Goal: Information Seeking & Learning: Learn about a topic

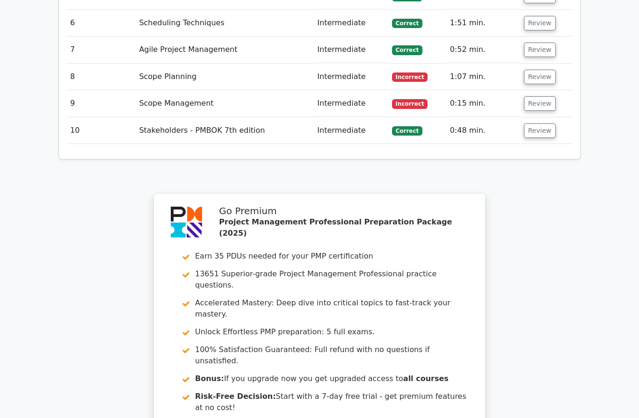
scroll to position [1454, 0]
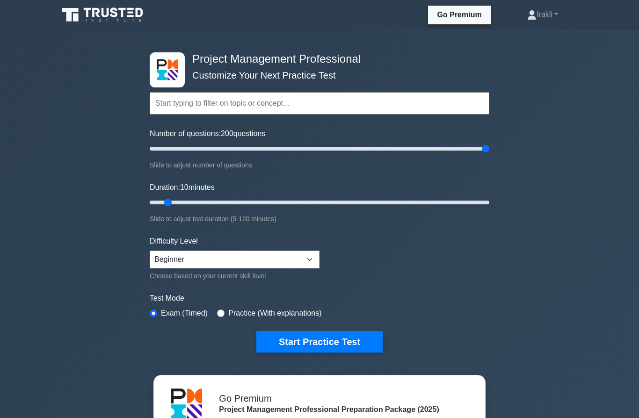
drag, startPoint x: 165, startPoint y: 150, endPoint x: 508, endPoint y: 158, distance: 343.0
type input "200"
click at [508, 158] on div "Project Management Professional Customize Your Next Practice Test Topics Scope …" at bounding box center [319, 324] width 639 height 588
drag, startPoint x: 169, startPoint y: 202, endPoint x: 485, endPoint y: 210, distance: 315.9
click at [453, 207] on div "Duration: 10 minutes Slide to adjust test duration (5-120 minutes)" at bounding box center [320, 203] width 340 height 43
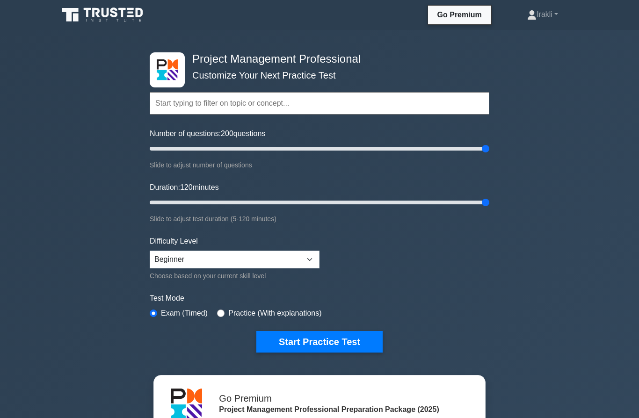
drag, startPoint x: 444, startPoint y: 201, endPoint x: 543, endPoint y: 198, distance: 98.7
type input "120"
click at [543, 198] on div "Project Management Professional Customize Your Next Practice Test Topics Scope …" at bounding box center [319, 324] width 639 height 588
select select "expert"
click at [196, 145] on input "Number of questions: 30 questions" at bounding box center [320, 148] width 340 height 11
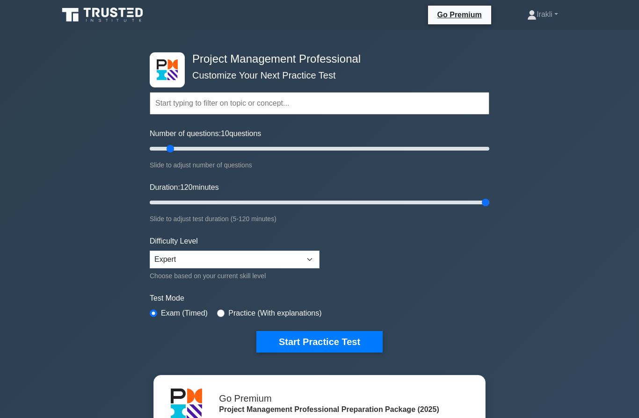
drag, startPoint x: 196, startPoint y: 145, endPoint x: 167, endPoint y: 145, distance: 29.5
click at [167, 145] on input "Number of questions: 10 questions" at bounding box center [320, 148] width 340 height 11
type input "10"
click at [161, 149] on input "Number of questions: 10 questions" at bounding box center [320, 148] width 340 height 11
click at [206, 200] on input "Duration: 25 minutes" at bounding box center [320, 202] width 340 height 11
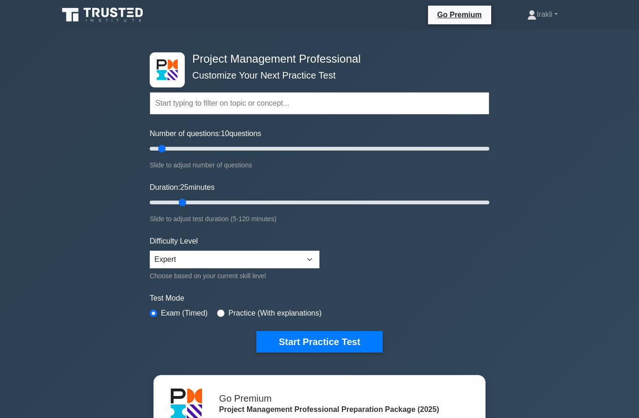
click at [183, 201] on input "Duration: 25 minutes" at bounding box center [320, 202] width 340 height 11
type input "20"
click at [195, 199] on input "Duration: 20 minutes" at bounding box center [320, 202] width 340 height 11
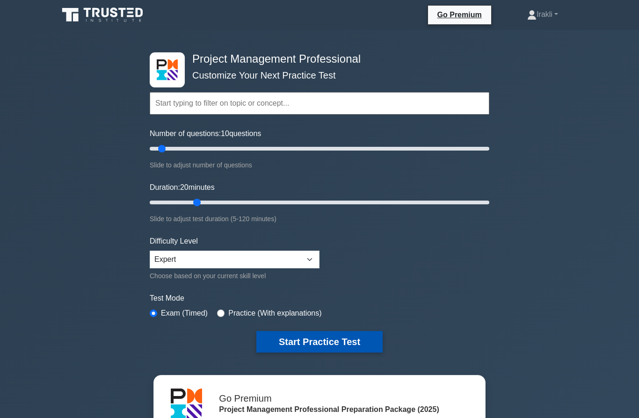
click at [288, 341] on button "Start Practice Test" at bounding box center [319, 342] width 126 height 22
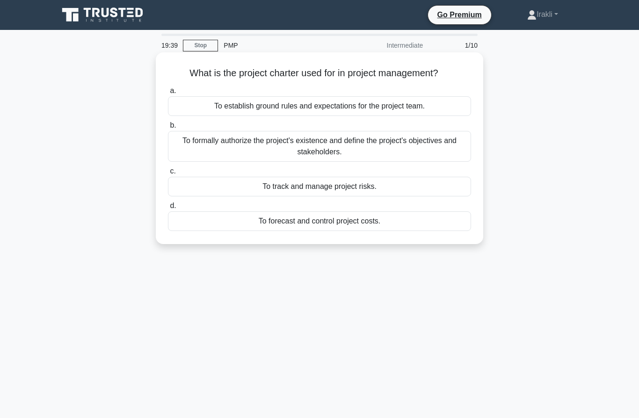
click at [404, 106] on div "To establish ground rules and expectations for the project team." at bounding box center [319, 106] width 303 height 20
click at [168, 94] on input "a. To establish ground rules and expectations for the project team." at bounding box center [168, 91] width 0 height 6
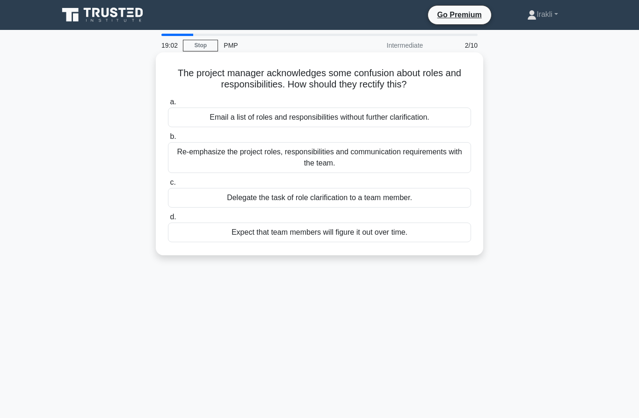
click at [415, 166] on div "Re-emphasize the project roles, responsibilities and communication requirements…" at bounding box center [319, 157] width 303 height 31
click at [168, 140] on input "b. Re-emphasize the project roles, responsibilities and communication requireme…" at bounding box center [168, 137] width 0 height 6
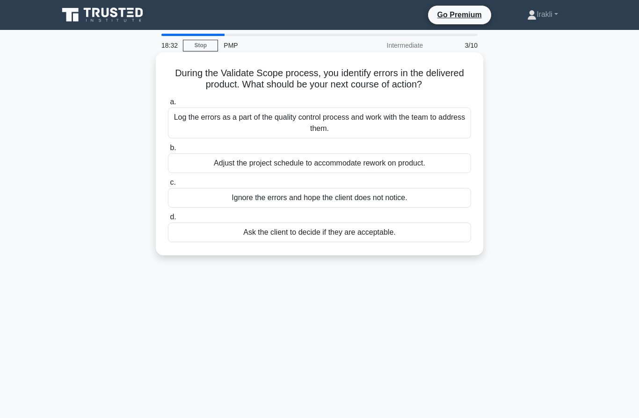
click at [415, 136] on div "Log the errors as a part of the quality control process and work with the team …" at bounding box center [319, 123] width 303 height 31
click at [168, 105] on input "a. Log the errors as a part of the quality control process and work with the te…" at bounding box center [168, 102] width 0 height 6
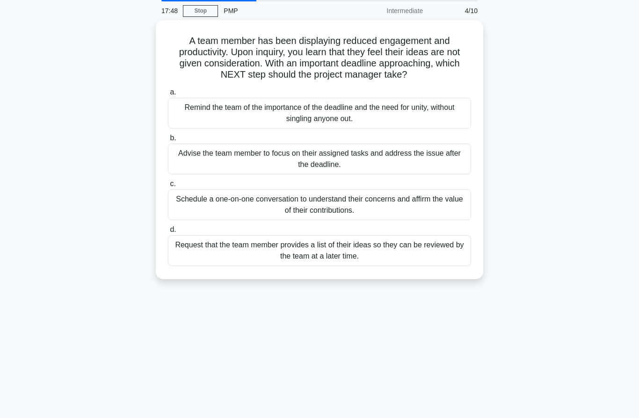
scroll to position [35, 0]
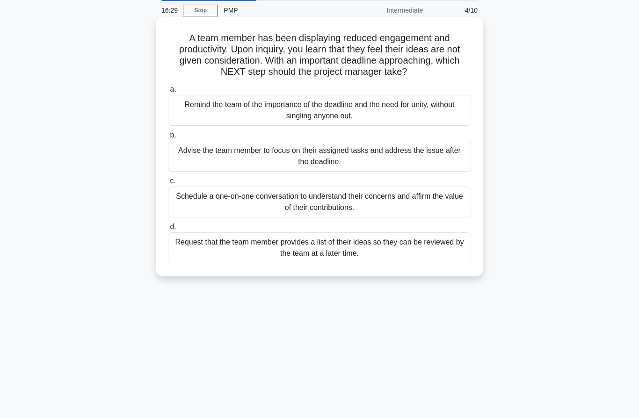
click at [343, 216] on div "Schedule a one-on-one conversation to understand their concerns and affirm the …" at bounding box center [319, 202] width 303 height 31
click at [168, 184] on input "c. Schedule a one-on-one conversation to understand their concerns and affirm t…" at bounding box center [168, 181] width 0 height 6
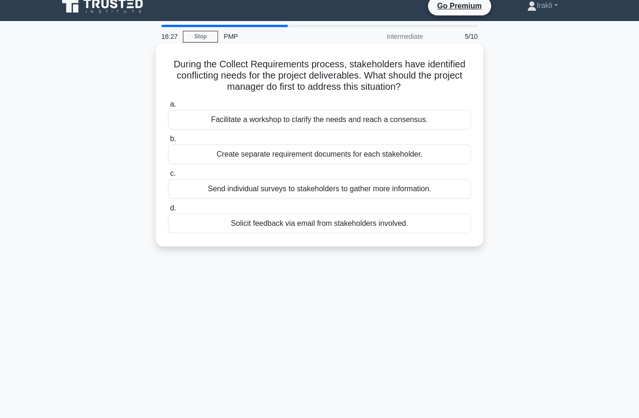
scroll to position [0, 0]
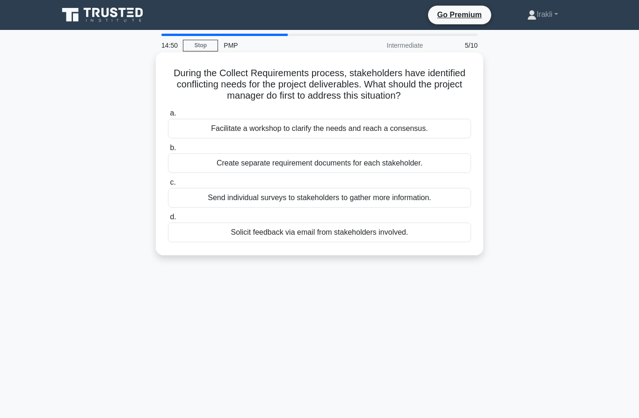
click at [283, 198] on div "Send individual surveys to stakeholders to gather more information." at bounding box center [319, 198] width 303 height 20
click at [168, 186] on input "c. Send individual surveys to stakeholders to gather more information." at bounding box center [168, 183] width 0 height 6
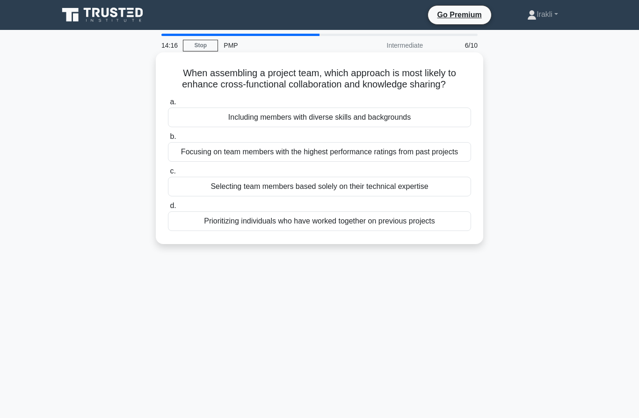
click at [255, 162] on div "Focusing on team members with the highest performance ratings from past projects" at bounding box center [319, 152] width 303 height 20
click at [168, 140] on input "b. Focusing on team members with the highest performance ratings from past proj…" at bounding box center [168, 137] width 0 height 6
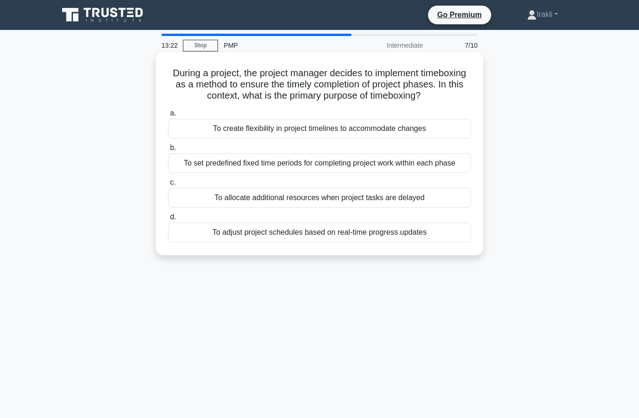
click at [455, 173] on div "To set predefined fixed time periods for completing project work within each ph…" at bounding box center [319, 163] width 303 height 20
click at [168, 151] on input "b. To set predefined fixed time periods for completing project work within each…" at bounding box center [168, 148] width 0 height 6
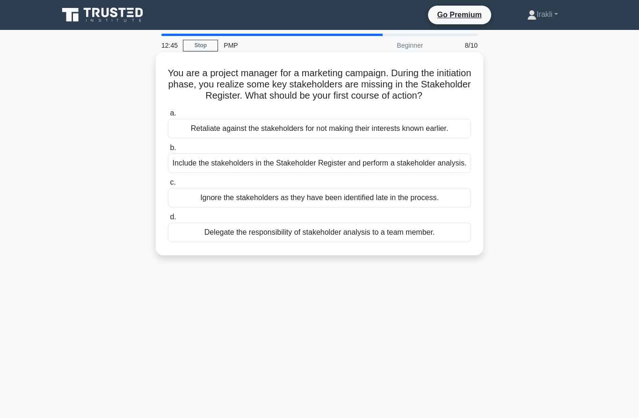
click at [462, 173] on div "Include the stakeholders in the Stakeholder Register and perform a stakeholder …" at bounding box center [319, 163] width 303 height 20
click at [168, 151] on input "b. Include the stakeholders in the Stakeholder Register and perform a stakehold…" at bounding box center [168, 148] width 0 height 6
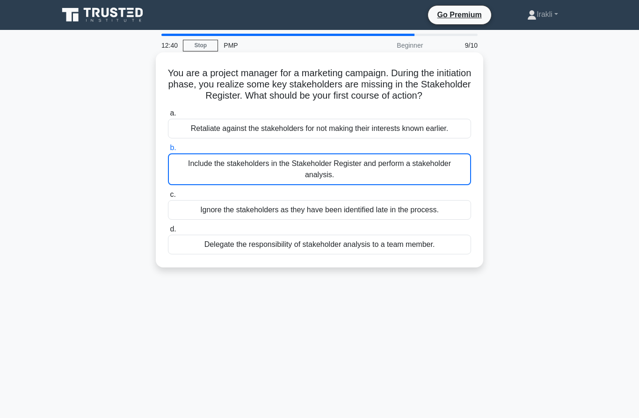
click at [429, 185] on div "Include the stakeholders in the Stakeholder Register and perform a stakeholder …" at bounding box center [319, 169] width 303 height 32
click at [168, 151] on input "b. Include the stakeholders in the Stakeholder Register and perform a stakehold…" at bounding box center [168, 148] width 0 height 6
click at [407, 185] on div "Include the stakeholders in the Stakeholder Register and perform a stakeholder …" at bounding box center [319, 169] width 303 height 32
click at [168, 151] on input "b. Include the stakeholders in the Stakeholder Register and perform a stakehold…" at bounding box center [168, 148] width 0 height 6
click at [407, 185] on div "Include the stakeholders in the Stakeholder Register and perform a stakeholder …" at bounding box center [319, 169] width 303 height 32
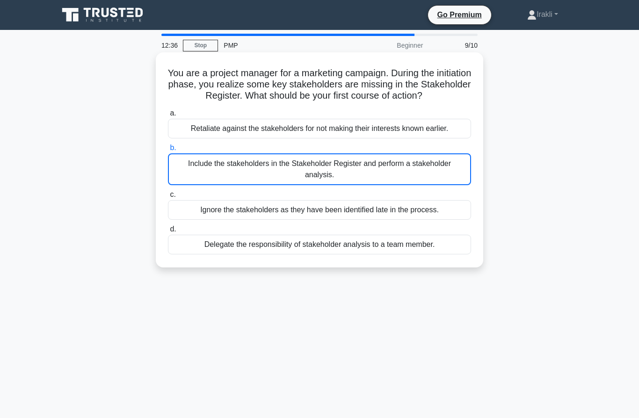
click at [168, 151] on input "b. Include the stakeholders in the Stakeholder Register and perform a stakehold…" at bounding box center [168, 148] width 0 height 6
click at [407, 185] on div "Include the stakeholders in the Stakeholder Register and perform a stakeholder …" at bounding box center [319, 169] width 303 height 32
click at [168, 151] on input "b. Include the stakeholders in the Stakeholder Register and perform a stakehold…" at bounding box center [168, 148] width 0 height 6
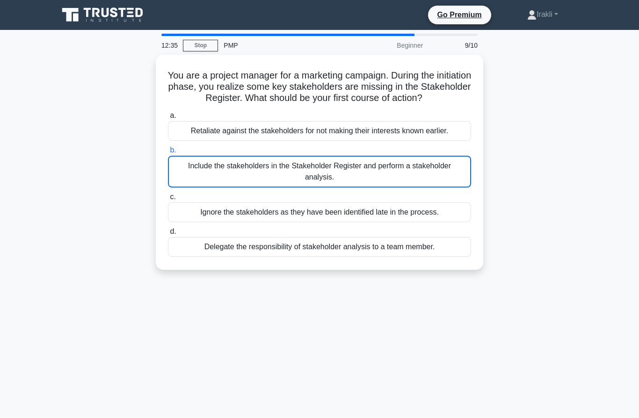
click at [524, 181] on div "You are a project manager for a marketing campaign. During the initiation phase…" at bounding box center [319, 168] width 533 height 226
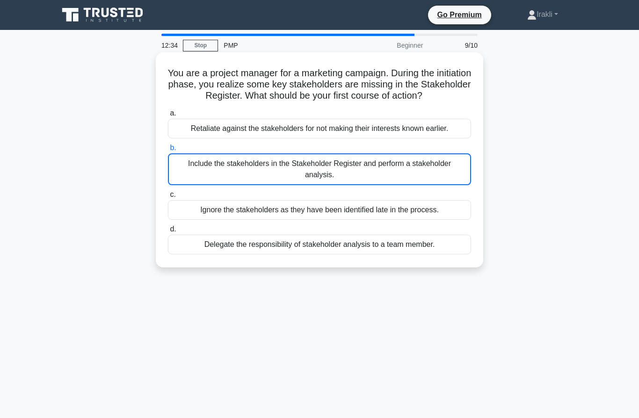
click at [406, 220] on div "Ignore the stakeholders as they have been identified late in the process." at bounding box center [319, 210] width 303 height 20
click at [168, 198] on input "c. Ignore the stakeholders as they have been identified late in the process." at bounding box center [168, 195] width 0 height 6
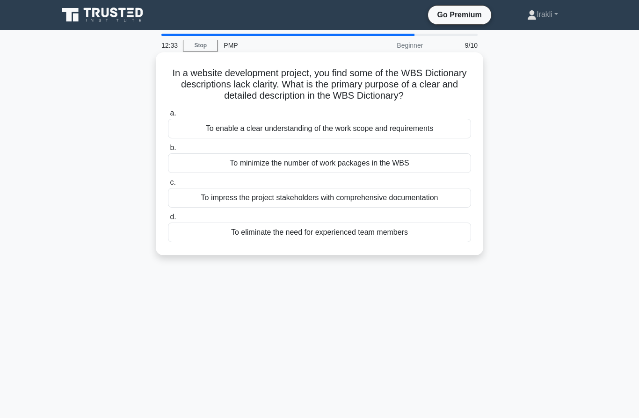
click at [417, 195] on div "To impress the project stakeholders with comprehensive documentation" at bounding box center [319, 198] width 303 height 20
click at [168, 186] on input "c. To impress the project stakeholders with comprehensive documentation" at bounding box center [168, 183] width 0 height 6
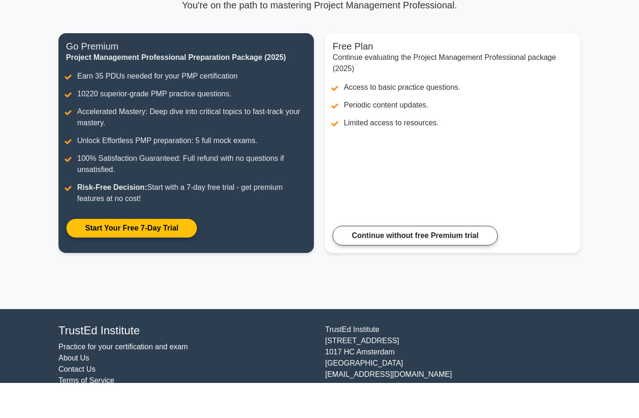
scroll to position [59, 0]
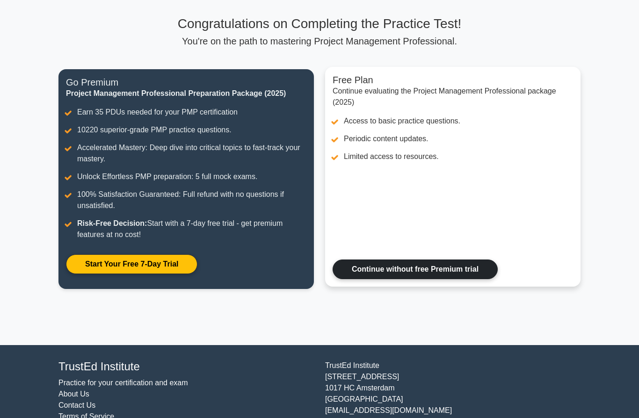
click at [414, 279] on link "Continue without free Premium trial" at bounding box center [415, 270] width 165 height 20
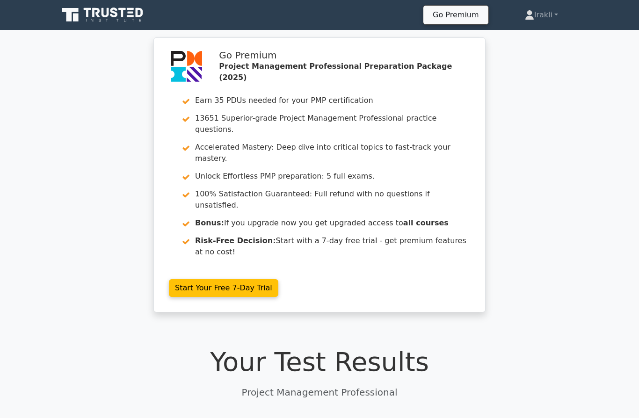
click at [131, 15] on icon at bounding box center [103, 15] width 90 height 18
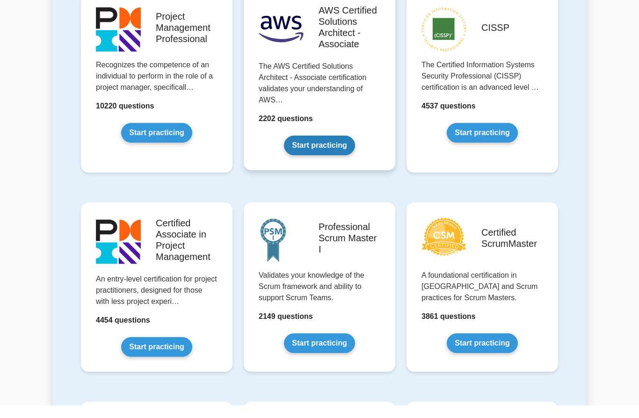
scroll to position [226, 0]
